Goal: Use online tool/utility: Use online tool/utility

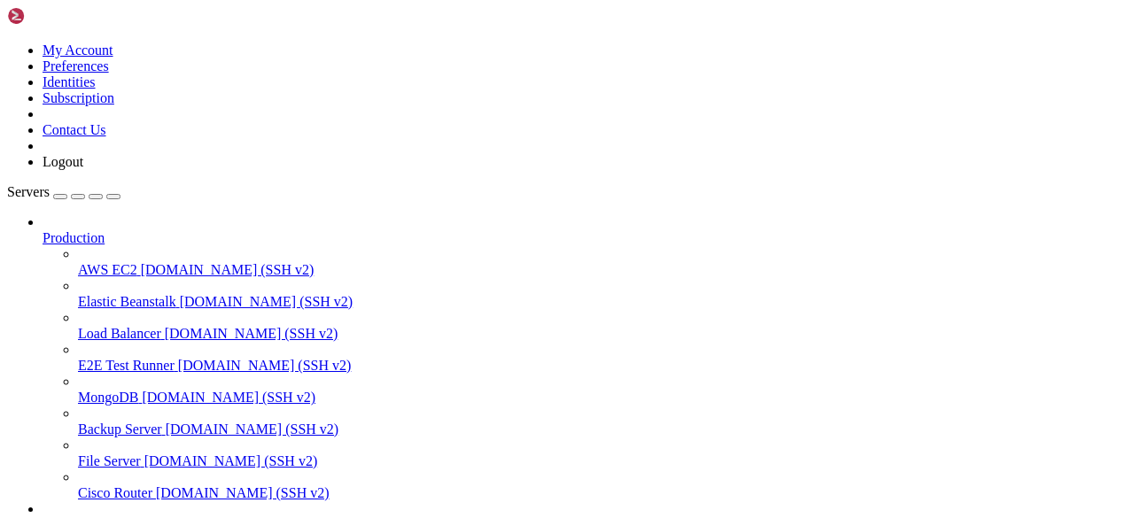
scroll to position [8, 2]
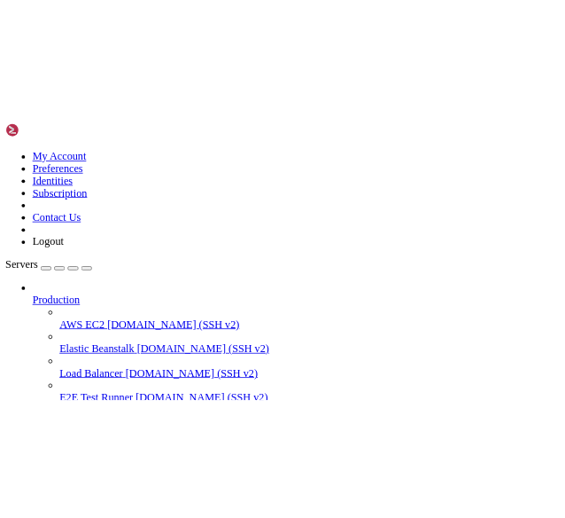
scroll to position [71300, 0]
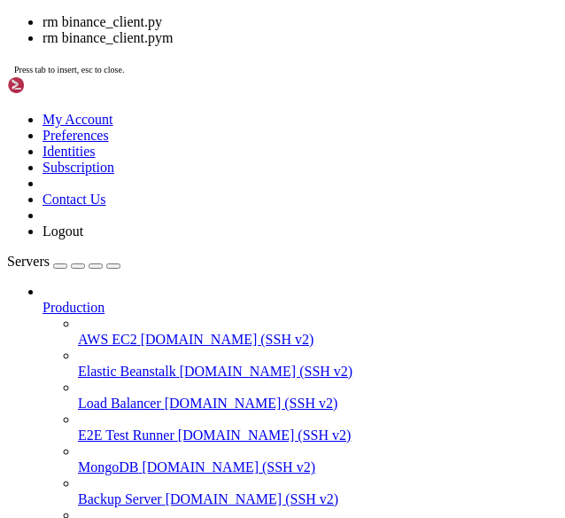
scroll to position [71345, 0]
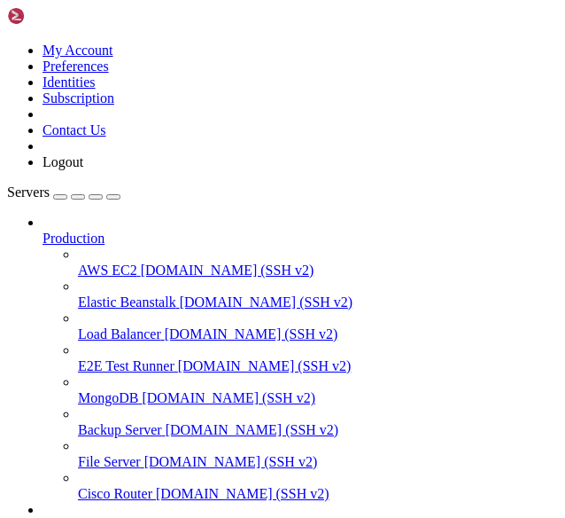
scroll to position [71450, 0]
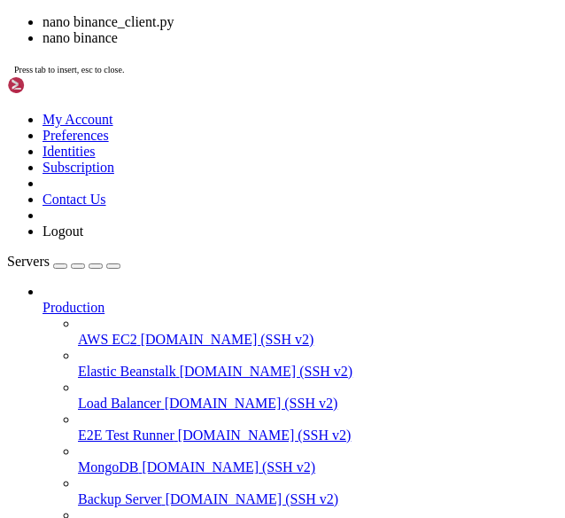
scroll to position [71556, 0]
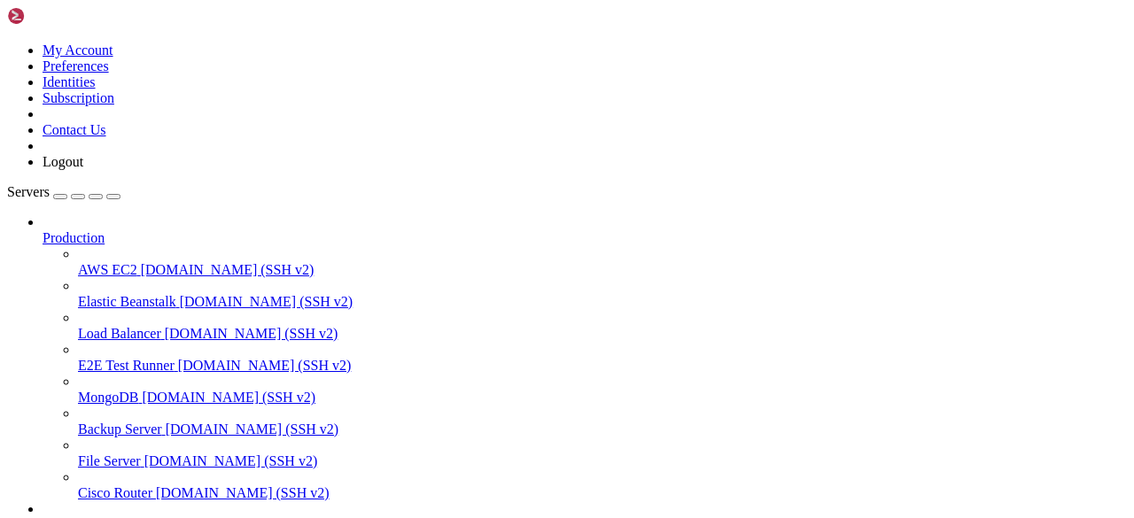
scroll to position [72128, 0]
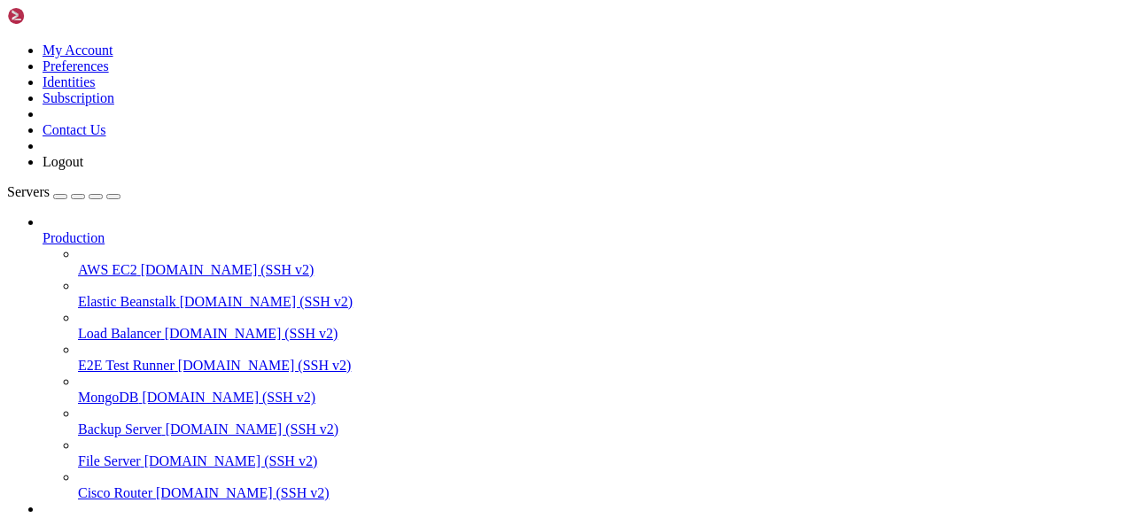
scroll to position [72234, 0]
drag, startPoint x: 769, startPoint y: 1393, endPoint x: 15, endPoint y: 1207, distance: 776.7
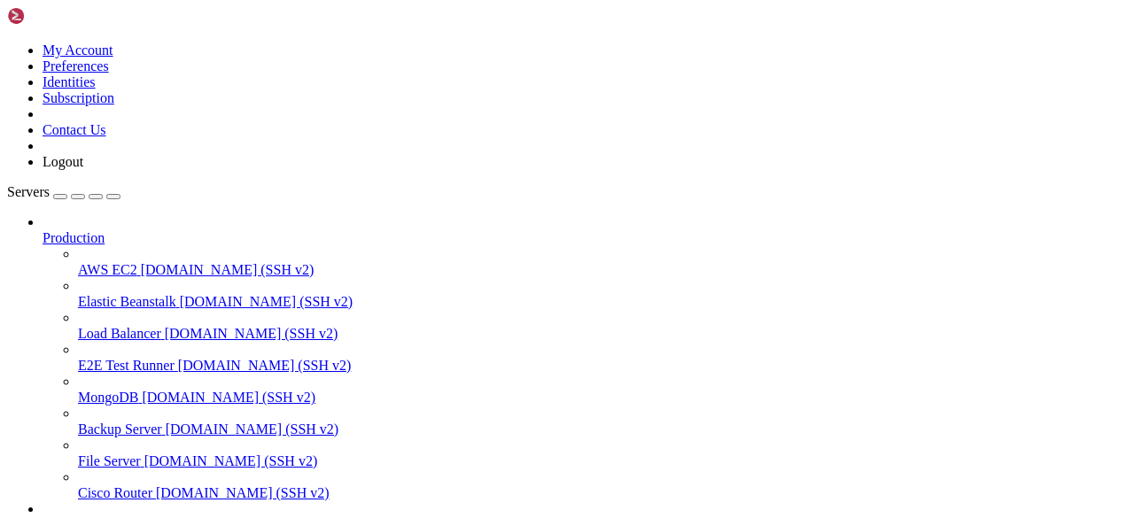
scroll to position [72655, 0]
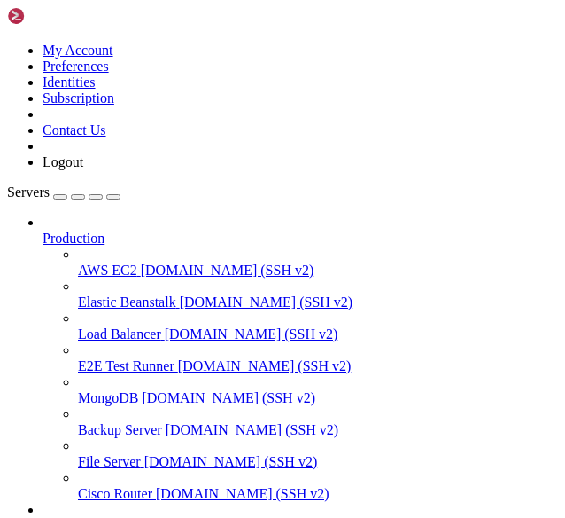
scroll to position [72731, 0]
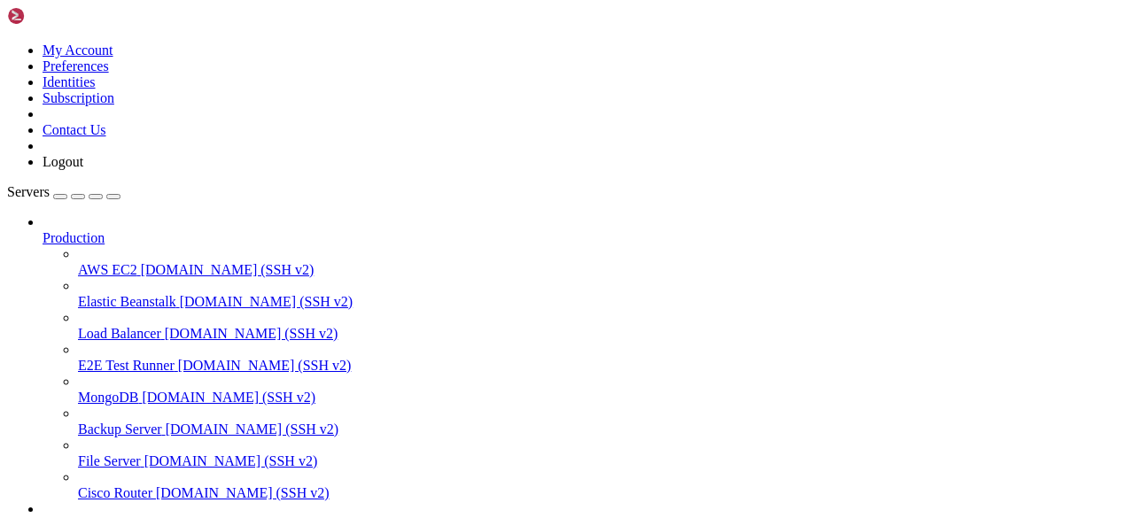
scroll to position [73077, 0]
